Goal: Navigation & Orientation: Go to known website

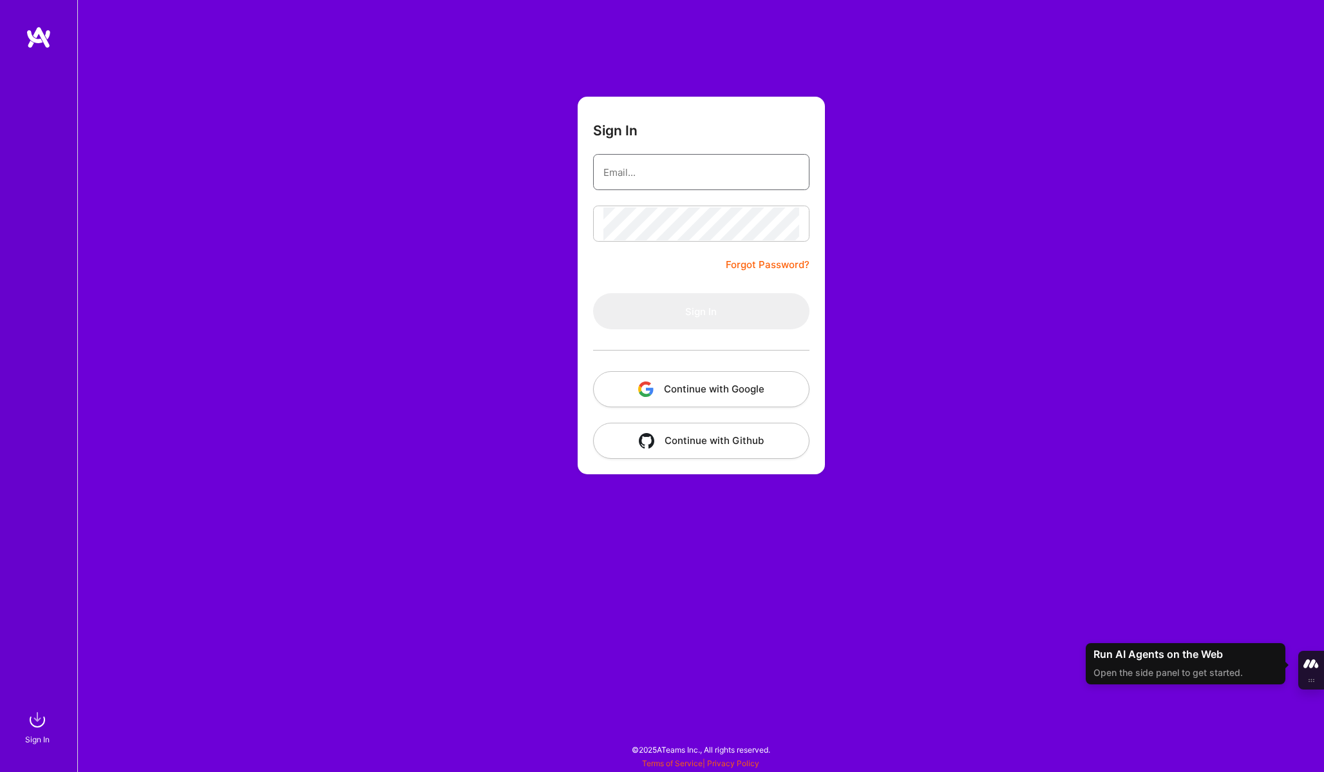
click at [714, 175] on input "email" at bounding box center [701, 172] width 196 height 33
click at [0, 765] on com-1password-button at bounding box center [0, 765] width 0 height 0
type input "[PERSON_NAME][EMAIL_ADDRESS][PERSON_NAME][DOMAIN_NAME]"
